Goal: Task Accomplishment & Management: Use online tool/utility

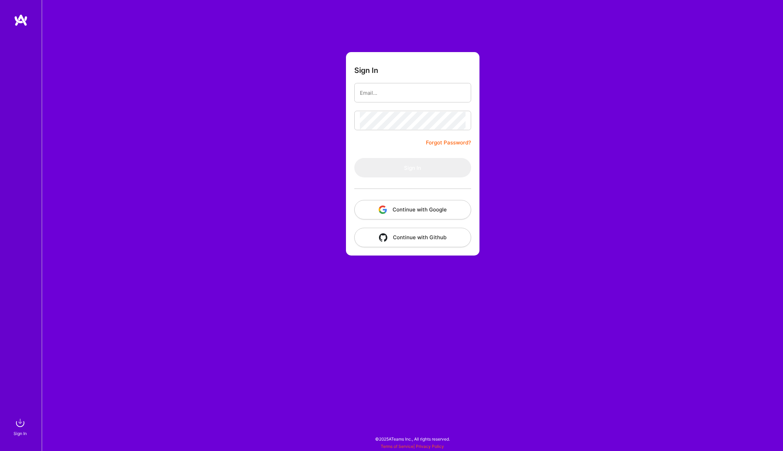
click at [0, 448] on com-1password-button at bounding box center [0, 448] width 0 height 0
type input "[PERSON_NAME][EMAIL_ADDRESS][PERSON_NAME][DOMAIN_NAME]"
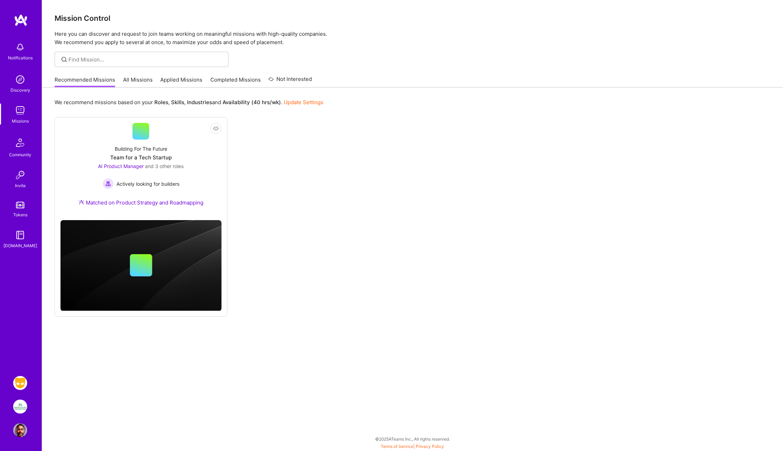
click at [21, 384] on img at bounding box center [20, 383] width 14 height 14
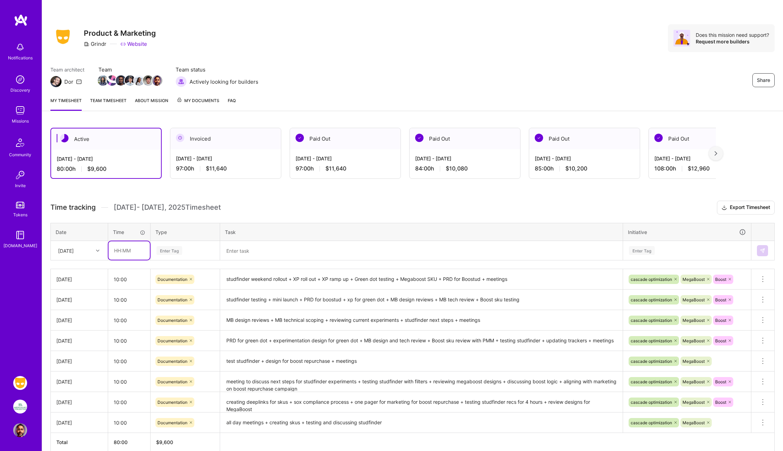
click at [119, 248] on input "text" at bounding box center [128, 251] width 41 height 18
type input "14:00"
click at [164, 251] on div "Enter Tag" at bounding box center [169, 250] width 26 height 11
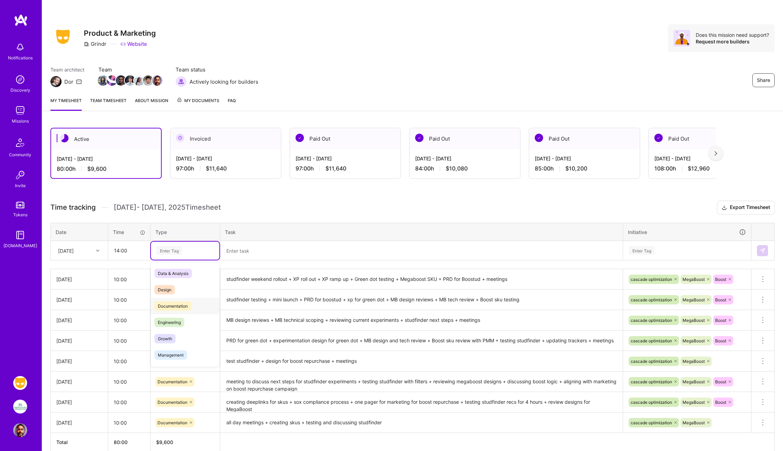
drag, startPoint x: 169, startPoint y: 304, endPoint x: 203, endPoint y: 281, distance: 41.3
click at [169, 304] on span "Documentation" at bounding box center [172, 306] width 37 height 9
click at [236, 249] on textarea at bounding box center [421, 251] width 401 height 18
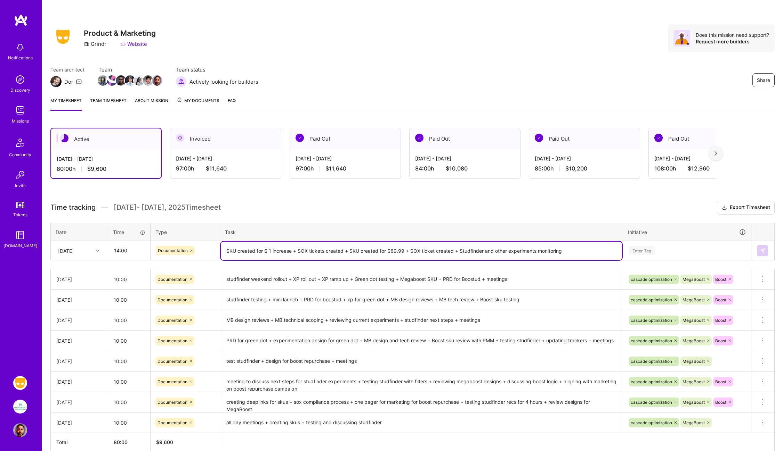
click at [236, 250] on textarea "SKU created for $ 1 increase + SOX tickets created + SKU created for $69.99 + S…" at bounding box center [421, 251] width 401 height 18
click at [227, 251] on textarea "SKUs created for $ 1 increase + SOX tickets created + SKU created for $69.99 + …" at bounding box center [421, 251] width 401 height 18
click at [299, 250] on textarea "4 SKUs created for $ 1 increase + SOX tickets created + SKU created for $69.99 …" at bounding box center [421, 251] width 401 height 18
type textarea "4 SKUs created for $ 1 increase for 4 markets for ios and android + SOX tickets…"
click at [640, 247] on div "Enter Tag" at bounding box center [642, 250] width 26 height 11
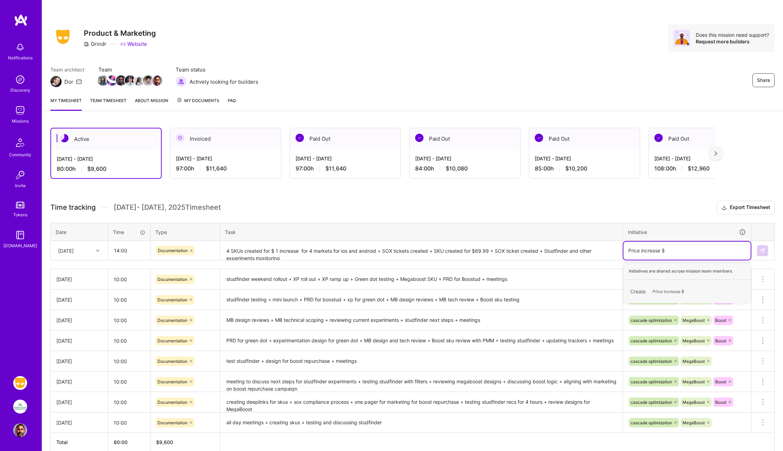
type input "Price increase $ 1"
click at [676, 293] on span "Price increase $ 1" at bounding box center [670, 291] width 42 height 9
type input "cascade"
click at [651, 306] on div "cascade optimization" at bounding box center [650, 304] width 41 height 7
type input "megaboos"
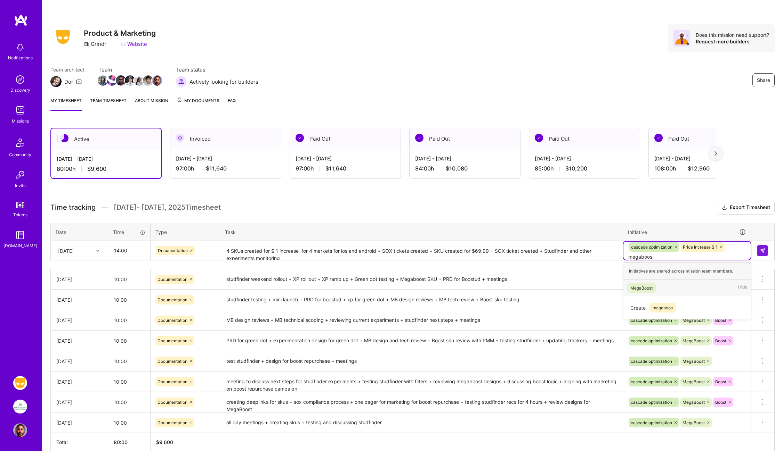
click at [647, 288] on div "MegaBoost" at bounding box center [641, 288] width 22 height 7
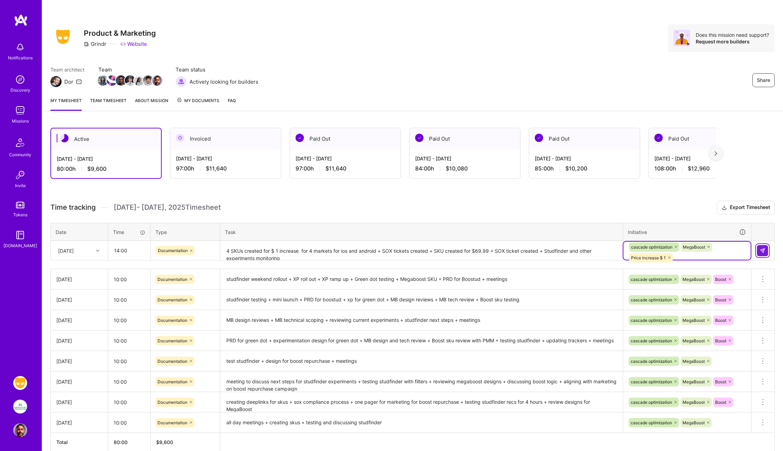
click at [766, 250] on button at bounding box center [762, 250] width 11 height 11
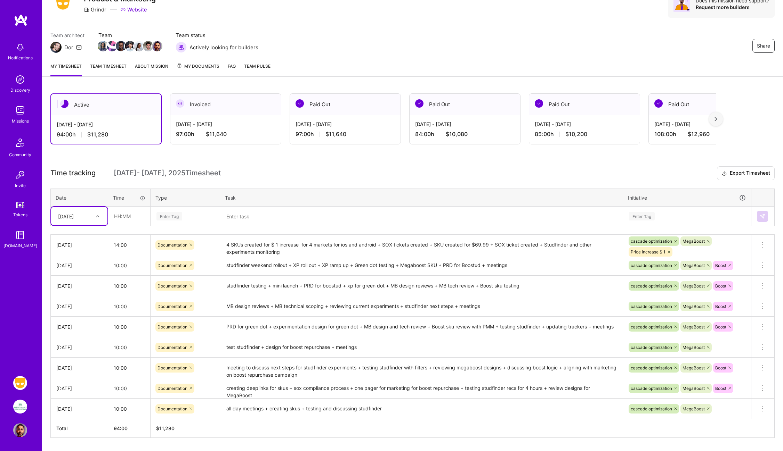
scroll to position [55, 0]
